Goal: Navigation & Orientation: Find specific page/section

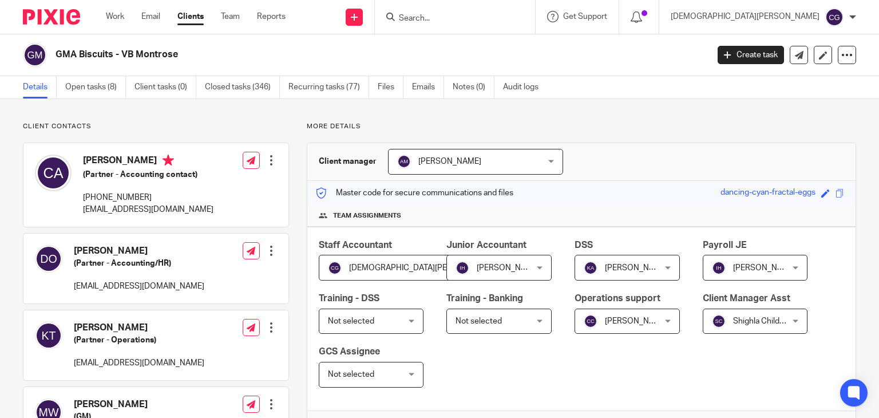
scroll to position [858, 0]
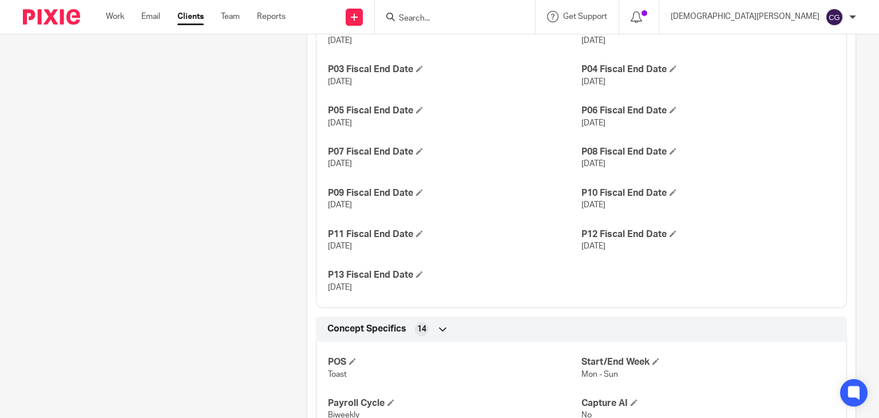
click at [105, 11] on div "Work Email Clients Team Reports Work Email Clients Team Reports Settings" at bounding box center [198, 17] width 208 height 34
click at [114, 14] on link "Work" at bounding box center [115, 16] width 18 height 11
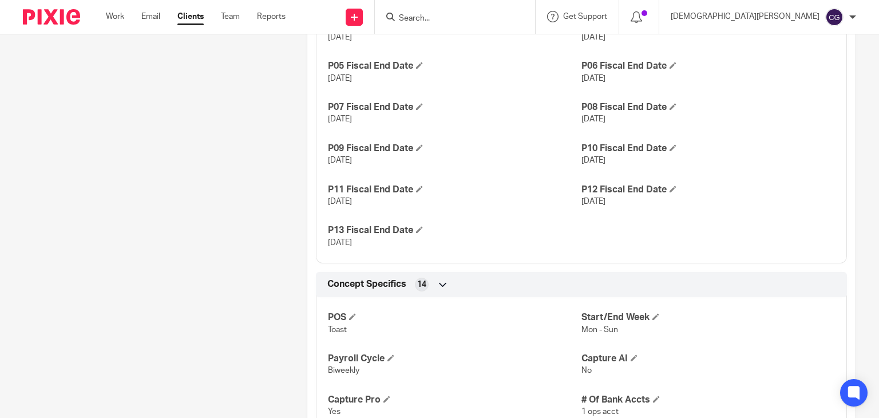
scroll to position [915, 0]
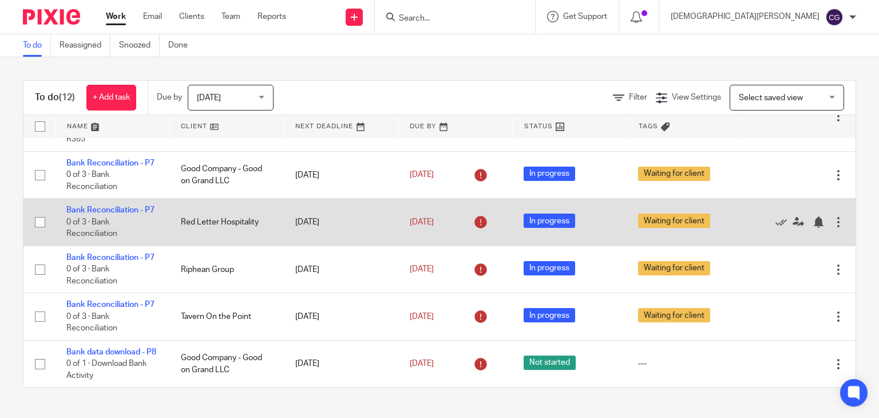
scroll to position [430, 0]
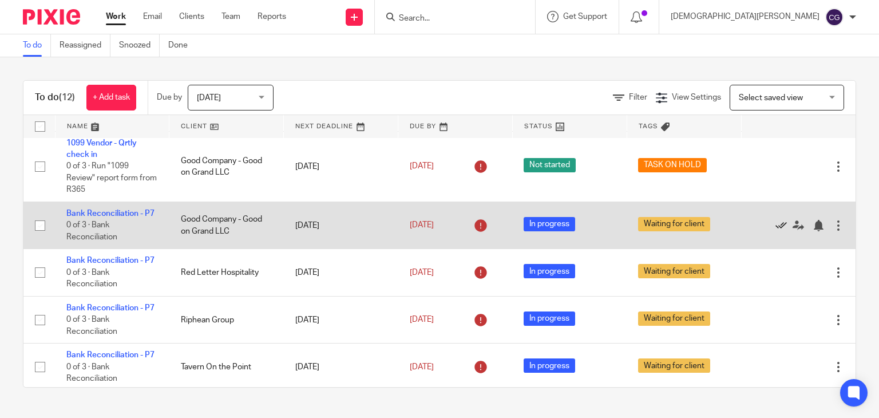
click at [775, 231] on icon at bounding box center [780, 225] width 11 height 11
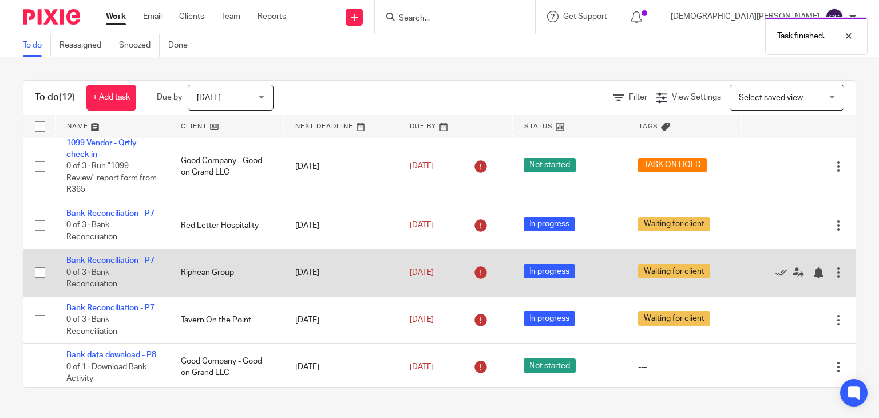
scroll to position [486, 0]
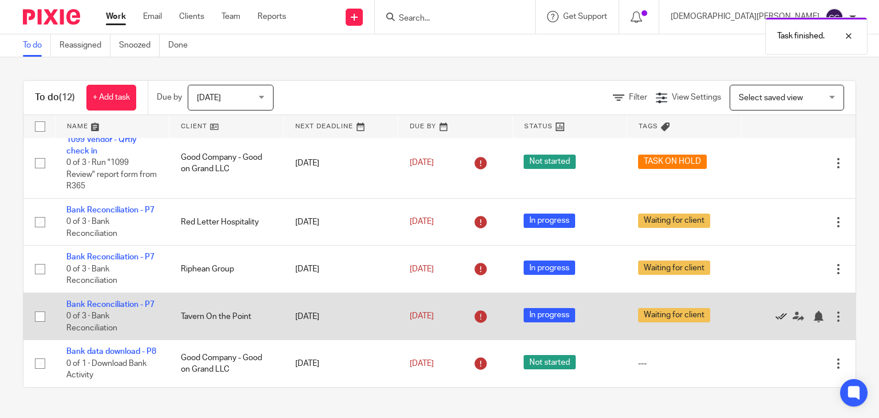
click at [775, 311] on icon at bounding box center [780, 316] width 11 height 11
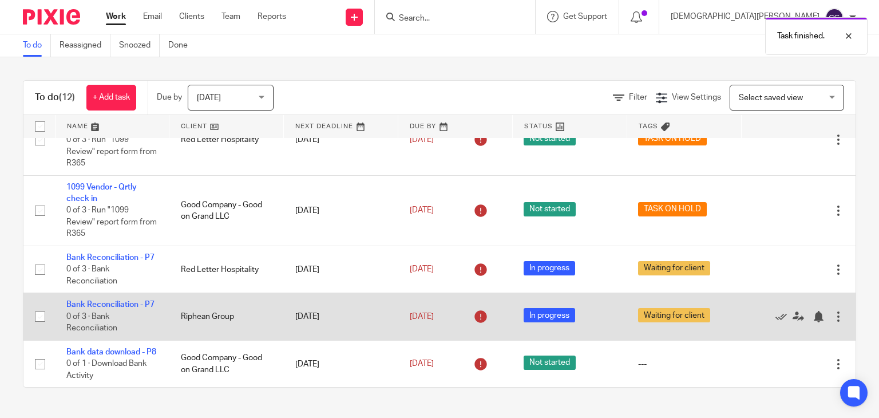
scroll to position [427, 0]
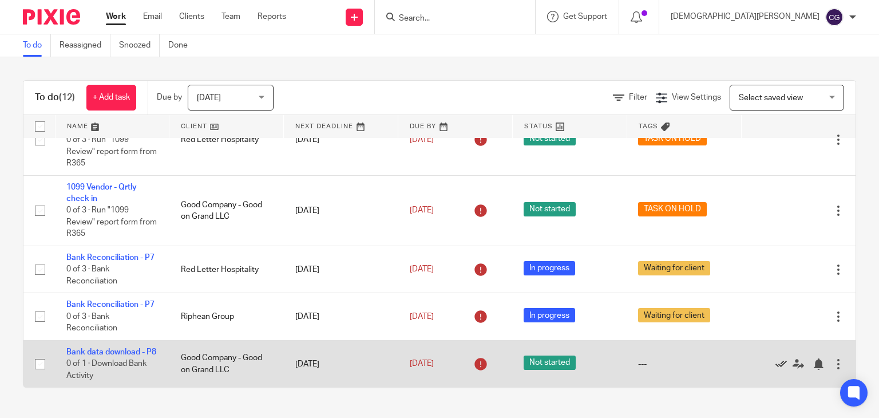
click at [775, 358] on icon at bounding box center [780, 363] width 11 height 11
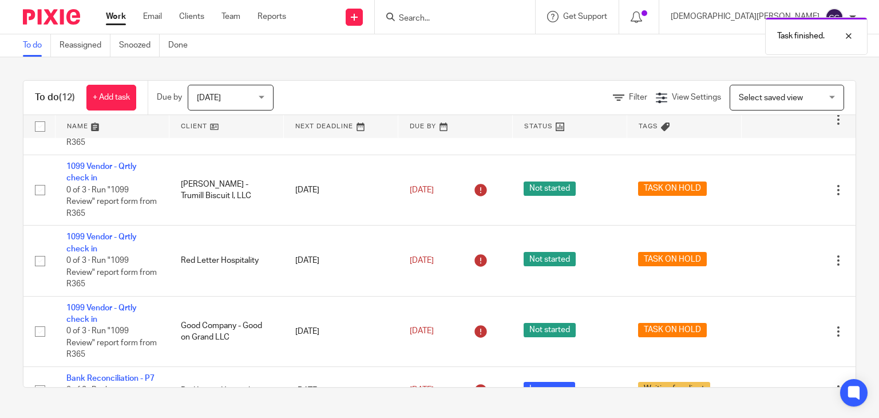
scroll to position [138, 0]
